Goal: Information Seeking & Learning: Learn about a topic

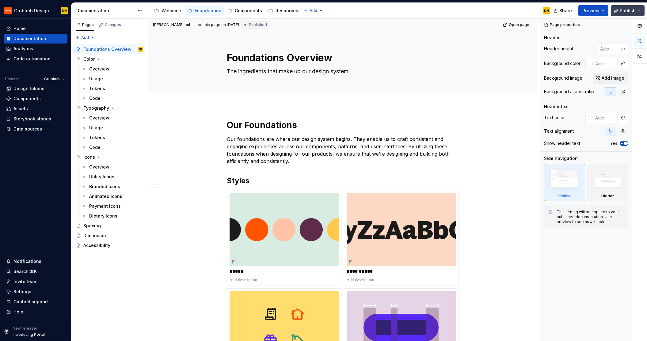
click at [636, 13] on button "Publish" at bounding box center [627, 10] width 34 height 11
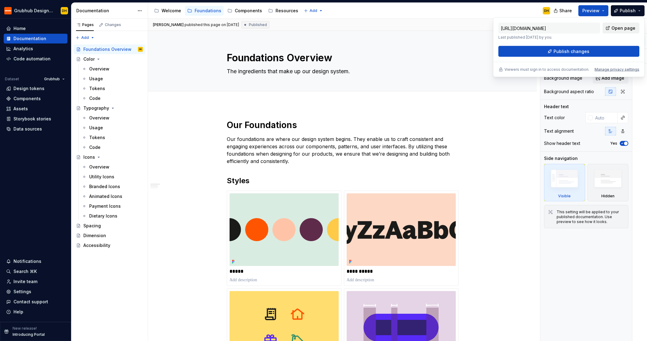
click at [622, 28] on span "Open page" at bounding box center [623, 28] width 24 height 6
click at [373, 9] on div "Accessibility guide for tree Page tree. Navigate the tree with the arrow keys. …" at bounding box center [351, 11] width 407 height 16
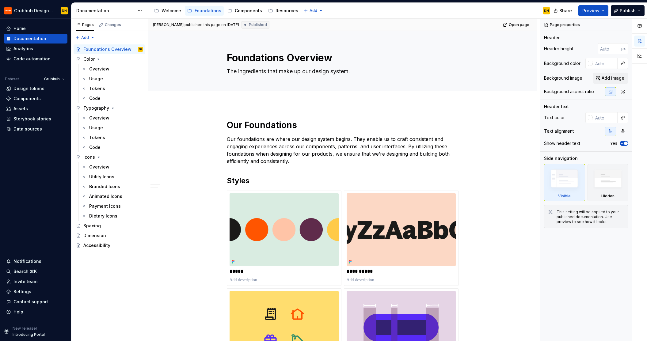
drag, startPoint x: 162, startPoint y: 15, endPoint x: 157, endPoint y: 16, distance: 5.3
click at [161, 15] on div "Welcome" at bounding box center [168, 11] width 32 height 10
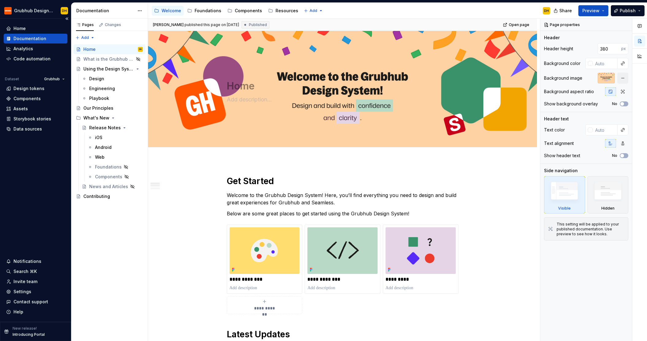
click at [27, 330] on p "New release!" at bounding box center [25, 328] width 24 height 5
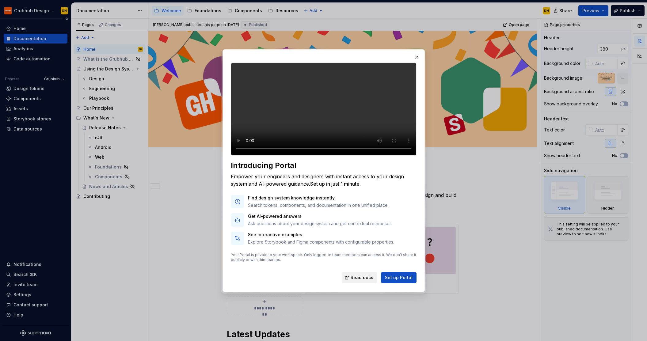
click at [373, 281] on span "Read docs" at bounding box center [361, 277] width 23 height 6
click at [417, 53] on button "button" at bounding box center [416, 57] width 9 height 9
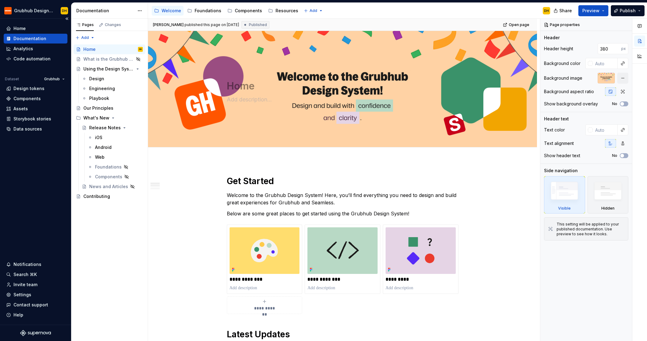
type textarea "*"
